Goal: Find specific page/section: Find specific page/section

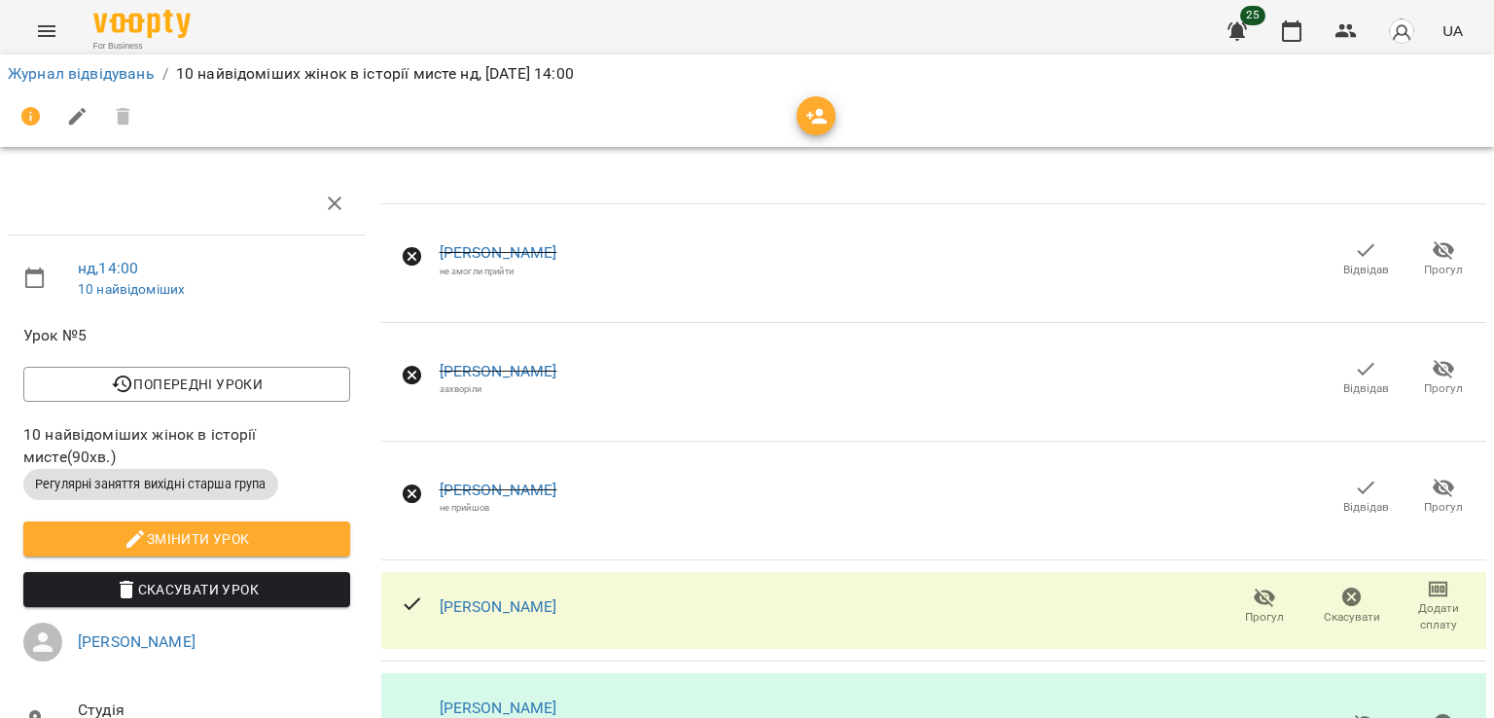
scroll to position [1465, 8]
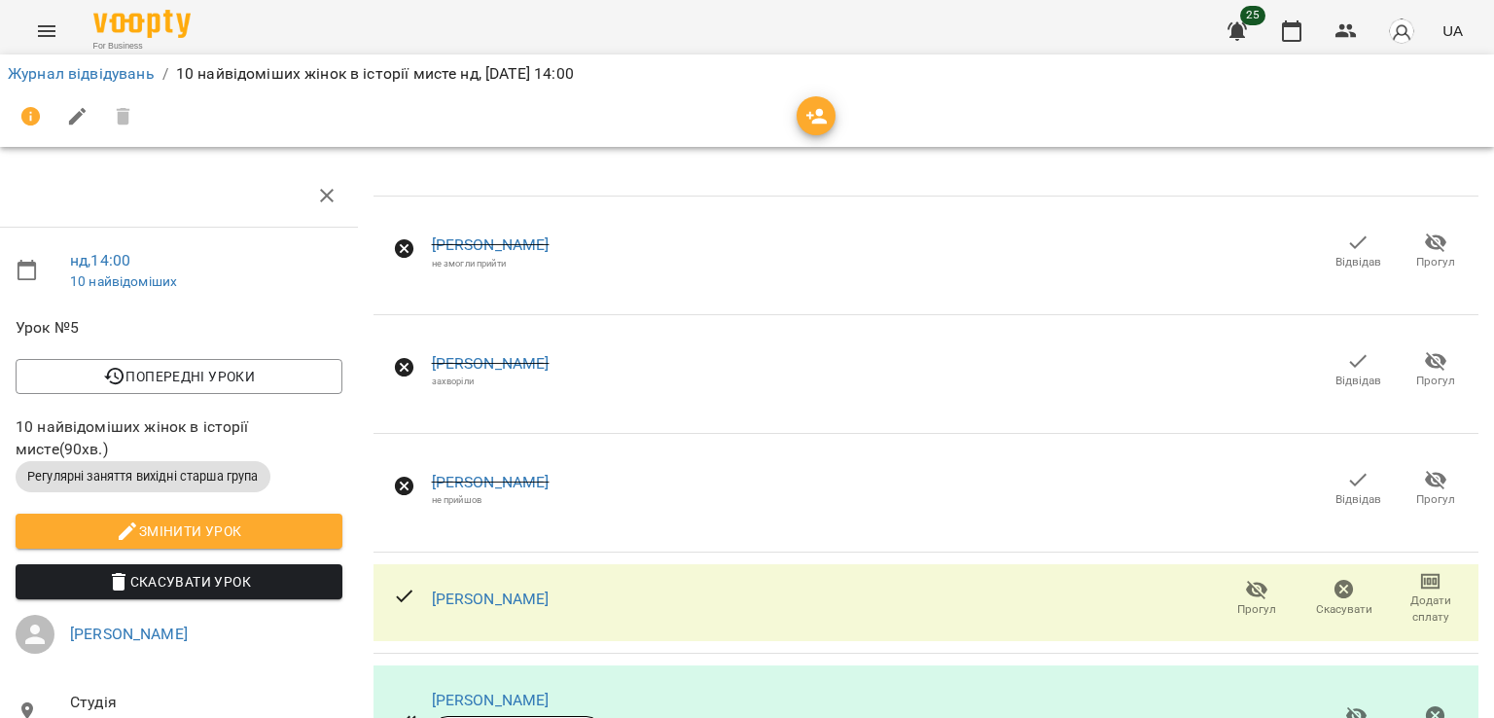
click at [42, 34] on icon "Menu" at bounding box center [46, 30] width 23 height 23
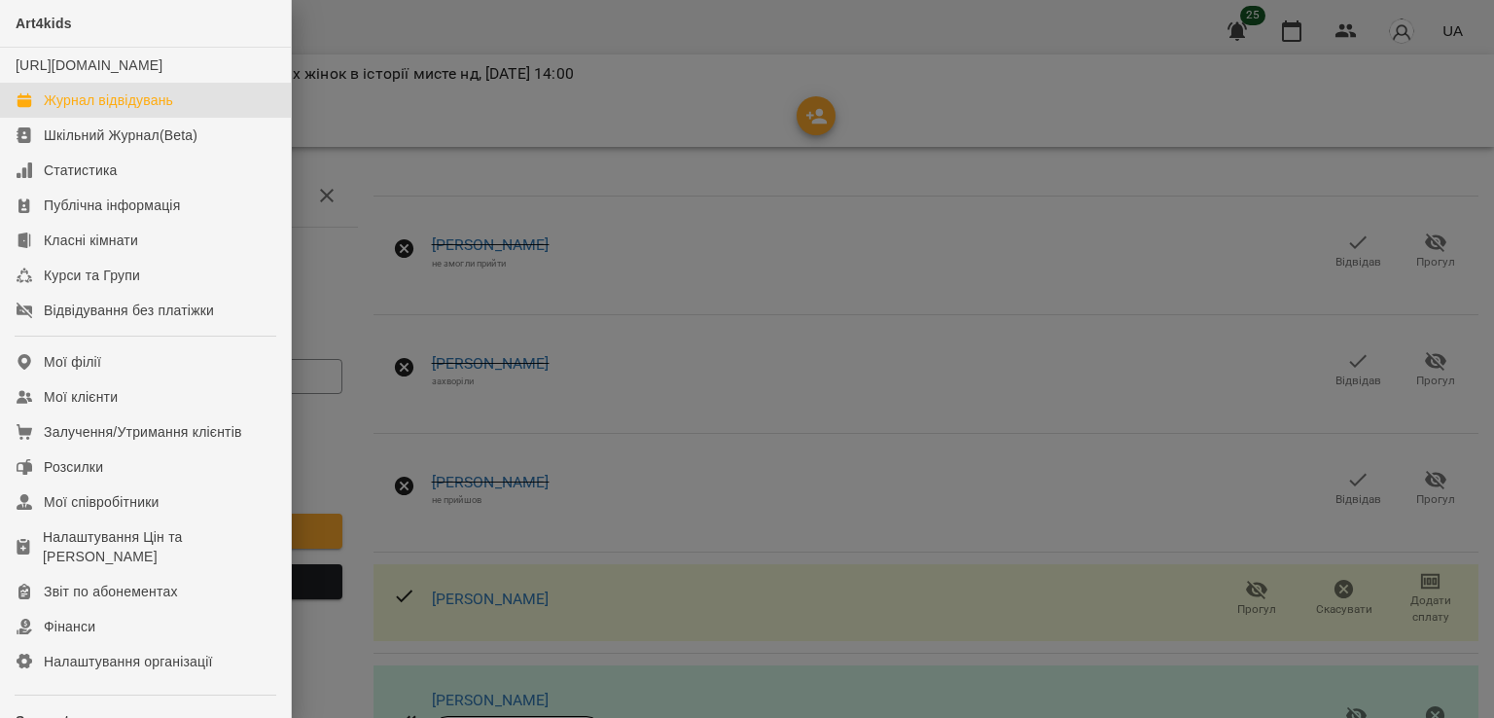
click at [60, 118] on link "Журнал відвідувань" at bounding box center [145, 100] width 291 height 35
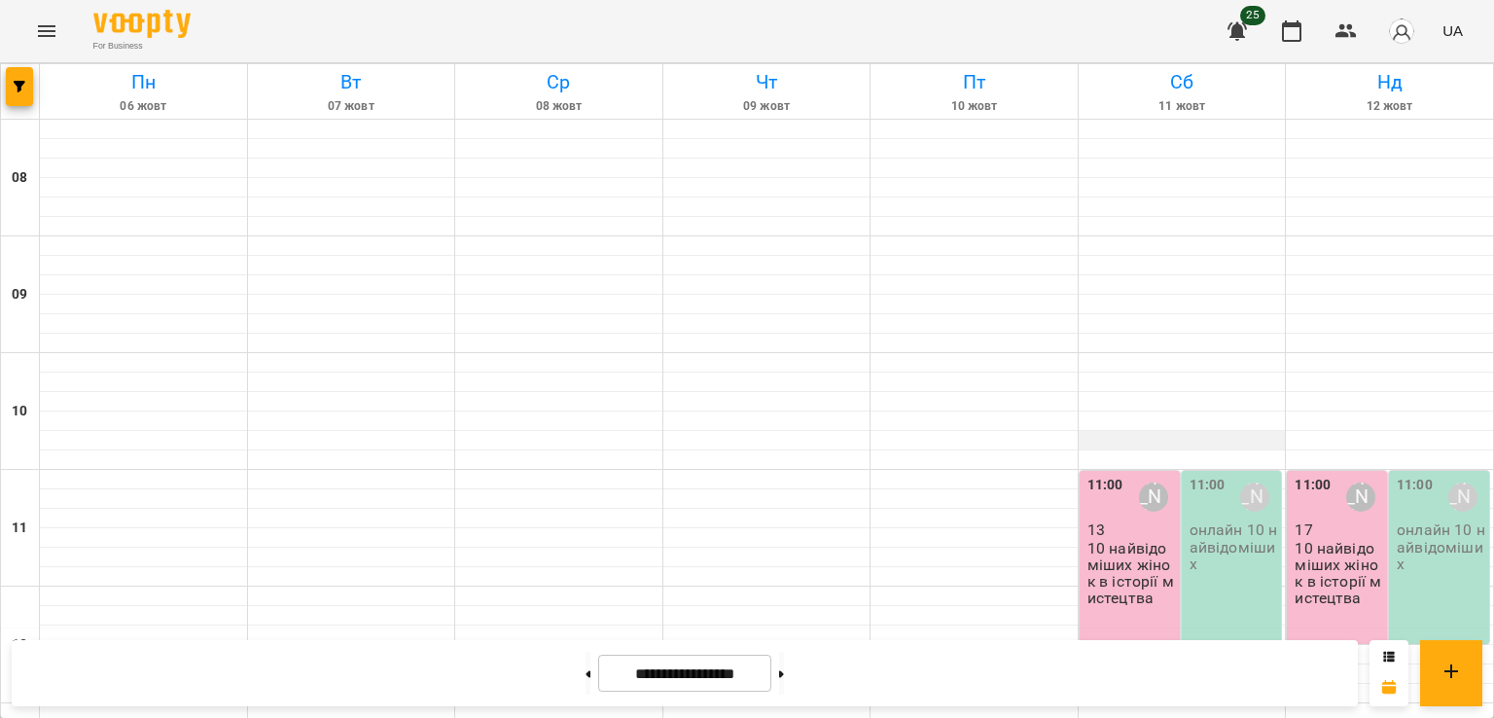
scroll to position [113, 0]
click at [585, 674] on button at bounding box center [587, 672] width 5 height 43
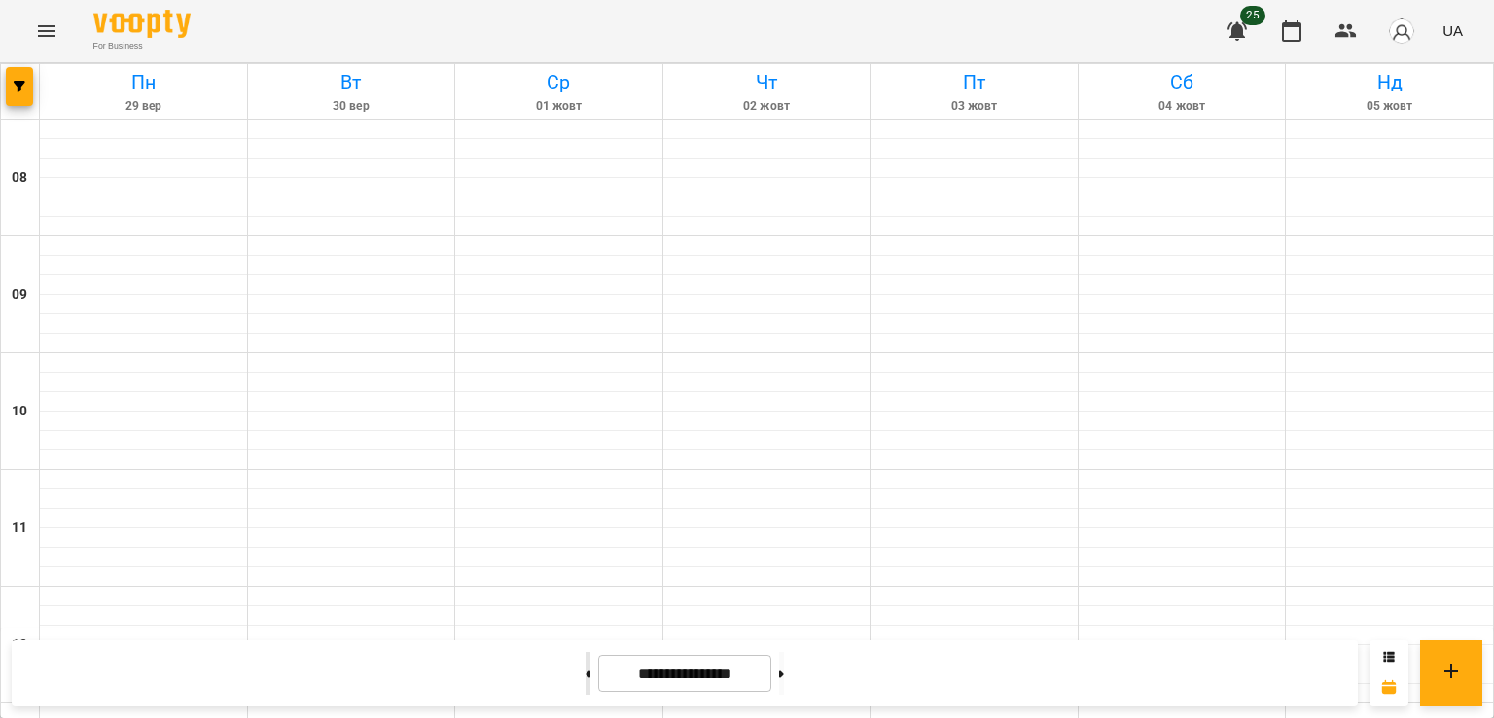
click at [585, 674] on button at bounding box center [587, 672] width 5 height 43
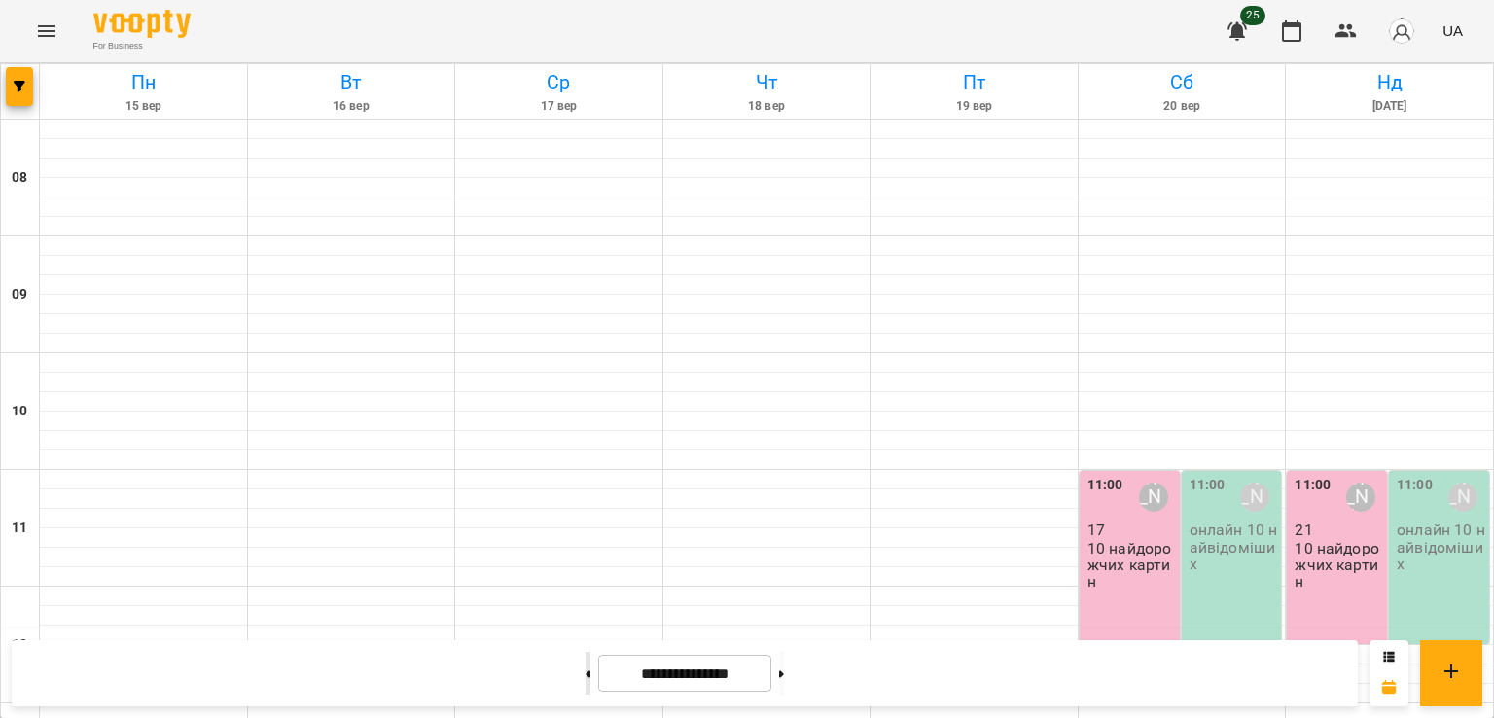
click at [585, 674] on button at bounding box center [587, 672] width 5 height 43
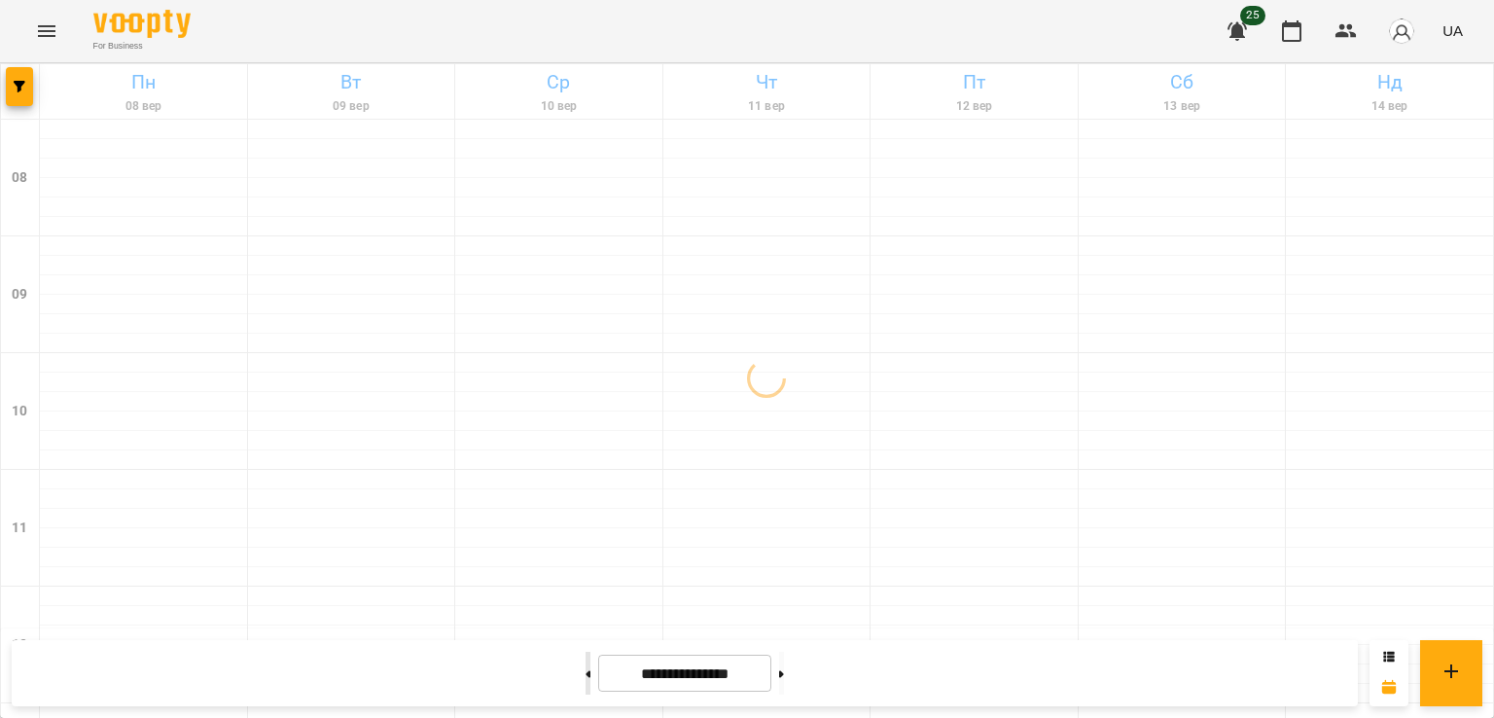
click at [585, 674] on button at bounding box center [587, 672] width 5 height 43
type input "**********"
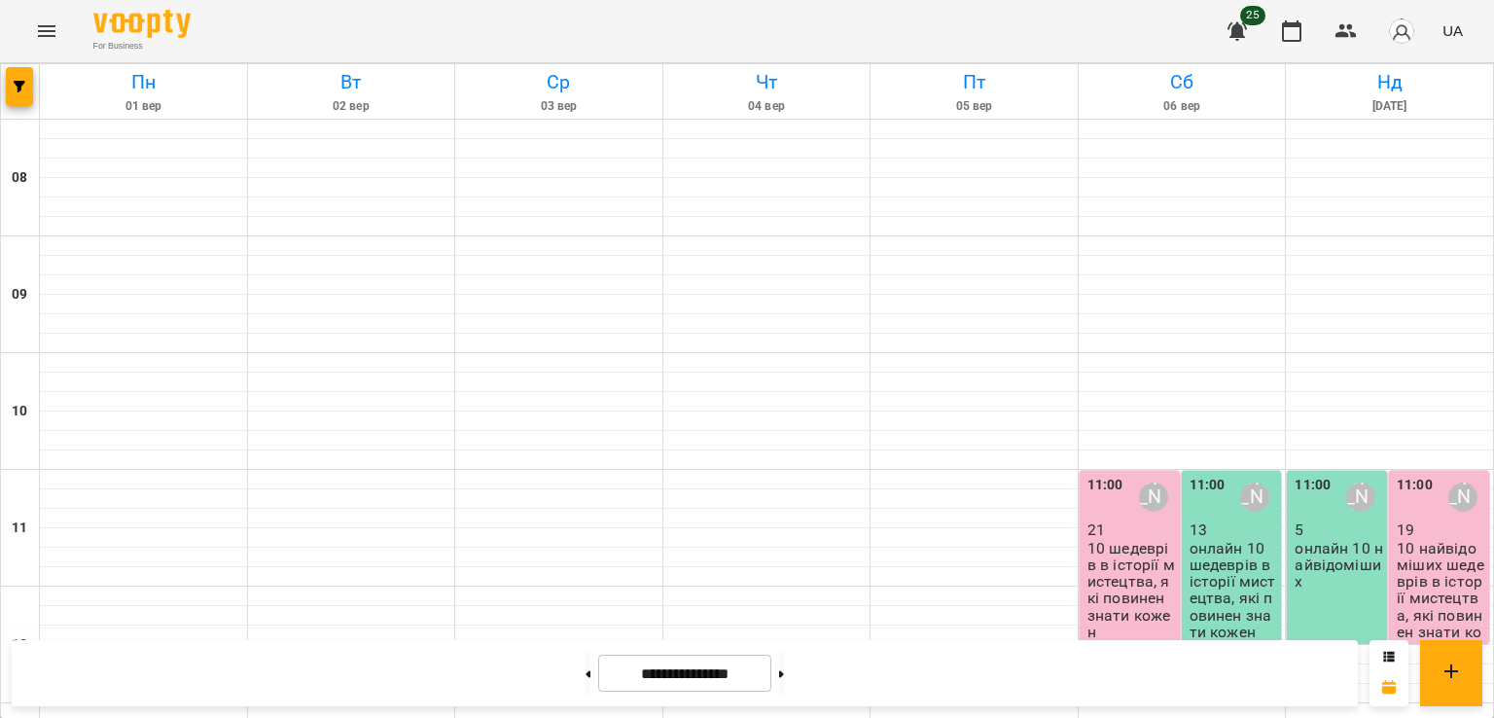
click at [1103, 540] on p "10 шедеврів в історії мистецтва, які повинен знати кожен" at bounding box center [1131, 590] width 88 height 101
